Goal: Check status: Check status

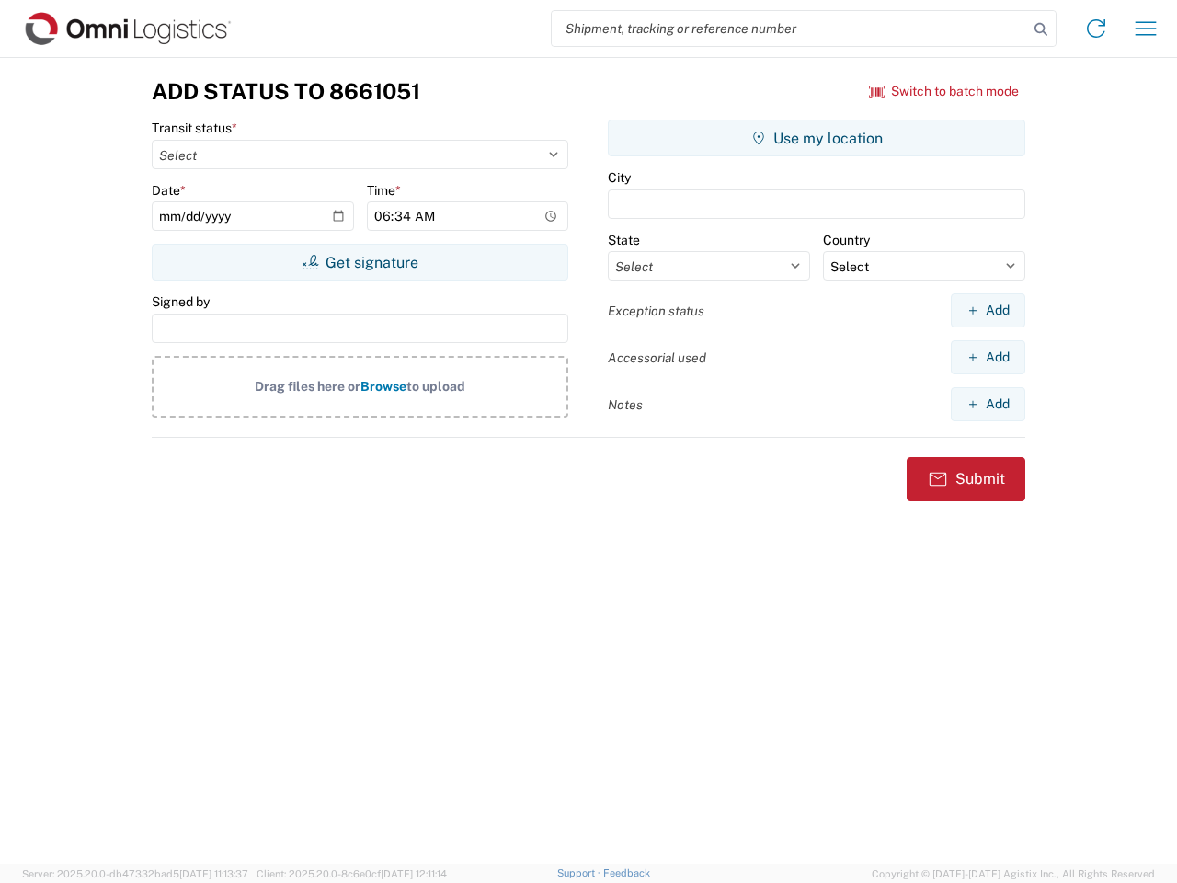
click at [790, 29] on input "search" at bounding box center [790, 28] width 476 height 35
click at [1041, 29] on icon at bounding box center [1041, 30] width 26 height 26
click at [1096, 29] on icon at bounding box center [1095, 28] width 29 height 29
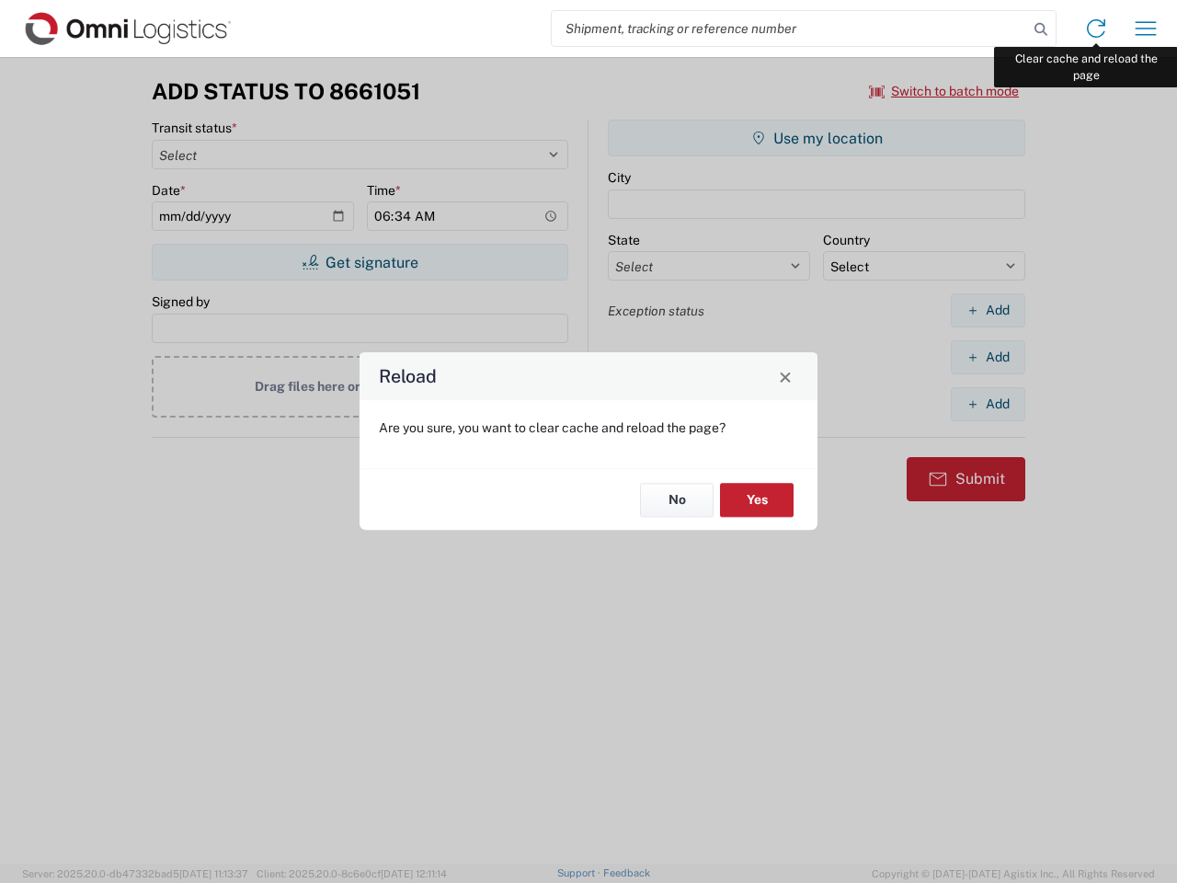
click at [1146, 29] on div "Reload Are you sure, you want to clear cache and reload the page? No Yes" at bounding box center [588, 441] width 1177 height 883
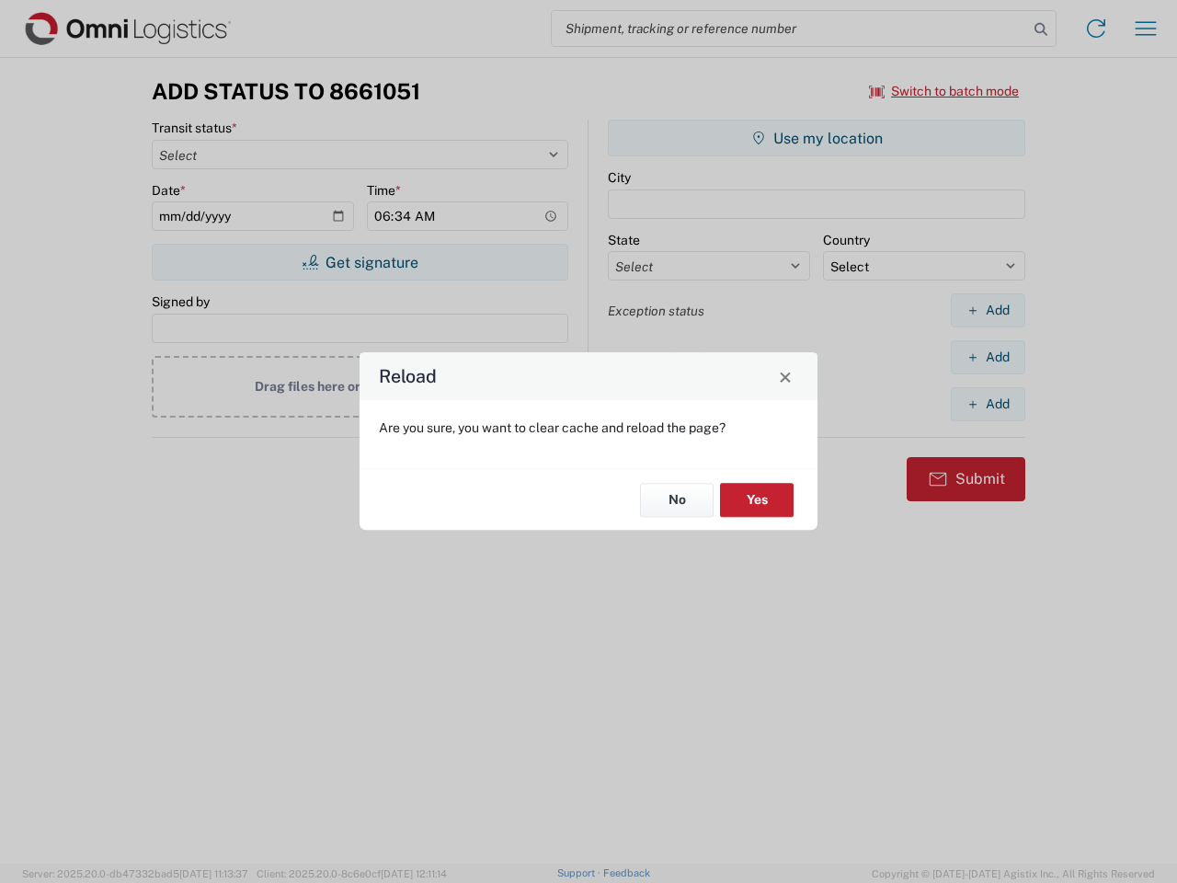
click at [944, 91] on div "Reload Are you sure, you want to clear cache and reload the page? No Yes" at bounding box center [588, 441] width 1177 height 883
click at [359, 262] on div "Reload Are you sure, you want to clear cache and reload the page? No Yes" at bounding box center [588, 441] width 1177 height 883
click at [816, 138] on div "Reload Are you sure, you want to clear cache and reload the page? No Yes" at bounding box center [588, 441] width 1177 height 883
click at [987, 310] on div "Reload Are you sure, you want to clear cache and reload the page? No Yes" at bounding box center [588, 441] width 1177 height 883
click at [987, 357] on div "Reload Are you sure, you want to clear cache and reload the page? No Yes" at bounding box center [588, 441] width 1177 height 883
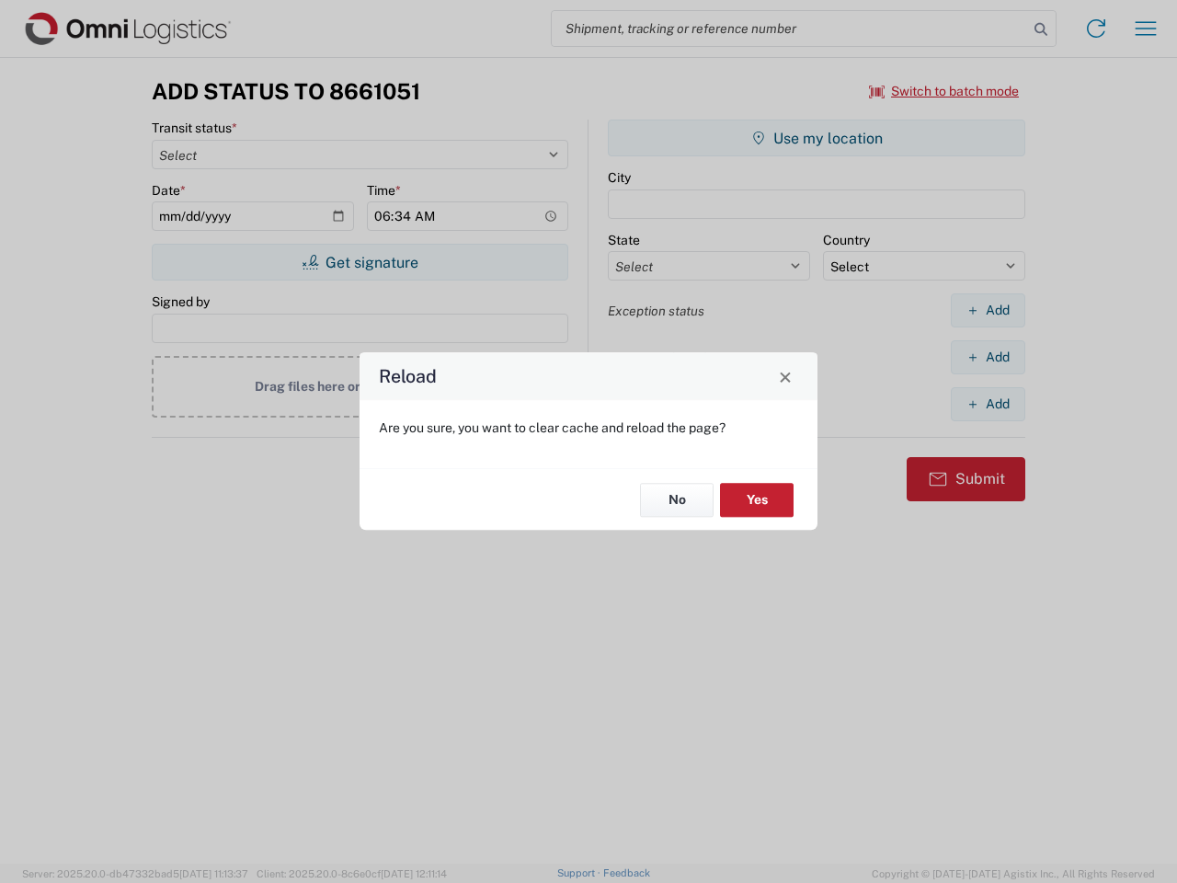
click at [987, 404] on div "Reload Are you sure, you want to clear cache and reload the page? No Yes" at bounding box center [588, 441] width 1177 height 883
